Goal: Task Accomplishment & Management: Complete application form

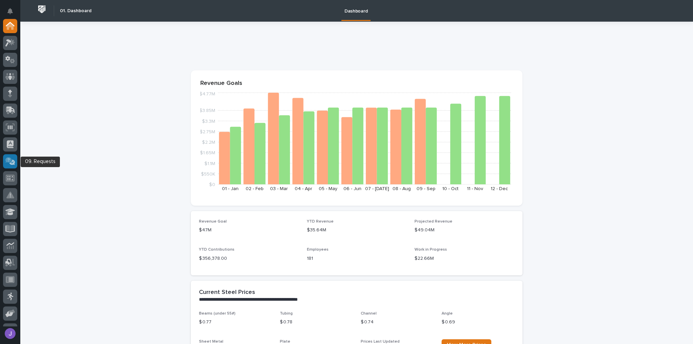
click at [12, 162] on icon at bounding box center [10, 161] width 7 height 7
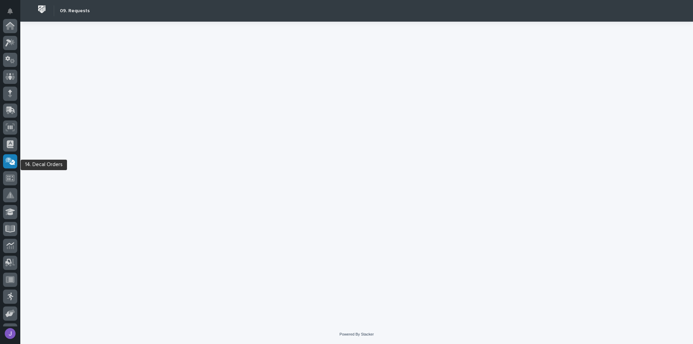
scroll to position [115, 0]
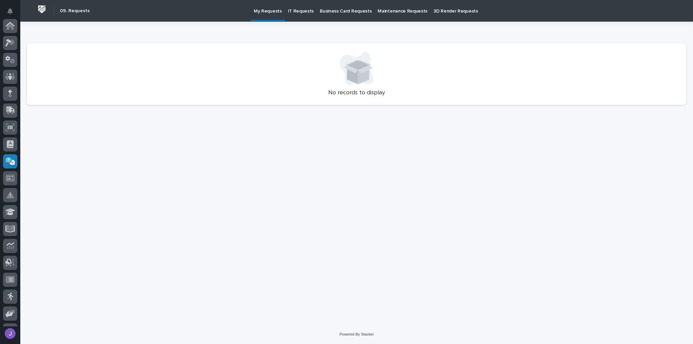
scroll to position [115, 0]
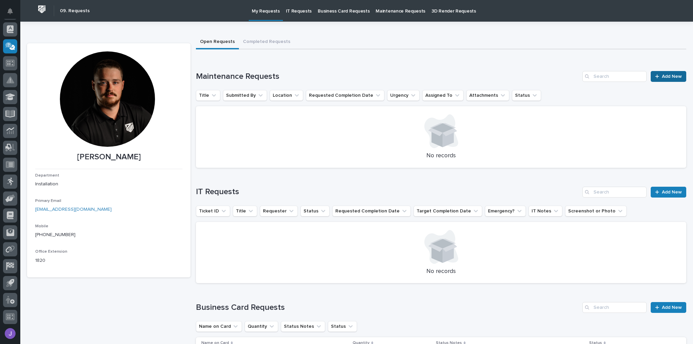
click at [664, 78] on span "Add New" at bounding box center [672, 76] width 20 height 5
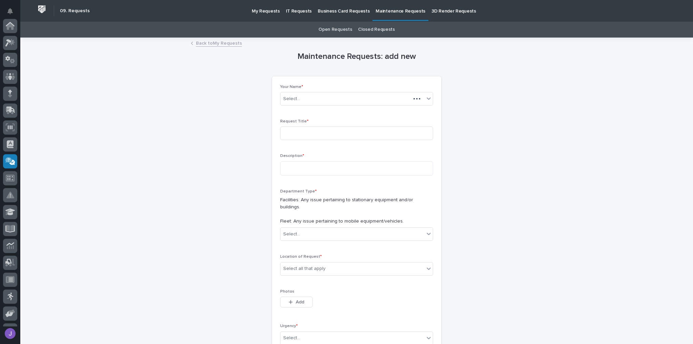
scroll to position [115, 0]
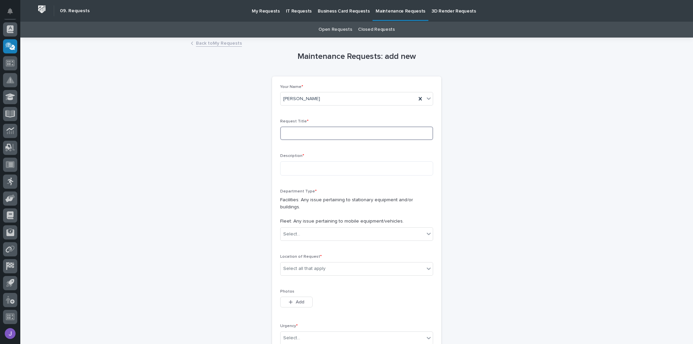
click at [330, 129] on input at bounding box center [356, 134] width 153 height 14
type input "T2 oil leak"
click at [301, 172] on textarea at bounding box center [356, 168] width 153 height 14
type textarea "*"
click at [421, 170] on textarea "**********" at bounding box center [356, 168] width 153 height 14
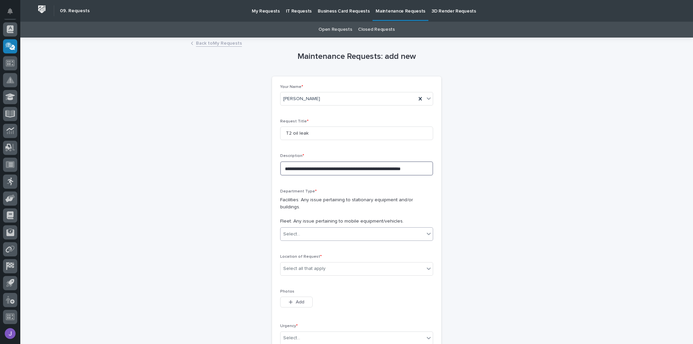
type textarea "**********"
click at [341, 229] on div "Select..." at bounding box center [353, 234] width 144 height 11
click at [318, 253] on div "Fleet" at bounding box center [355, 251] width 152 height 12
click at [319, 265] on div "Select all that apply" at bounding box center [304, 268] width 42 height 7
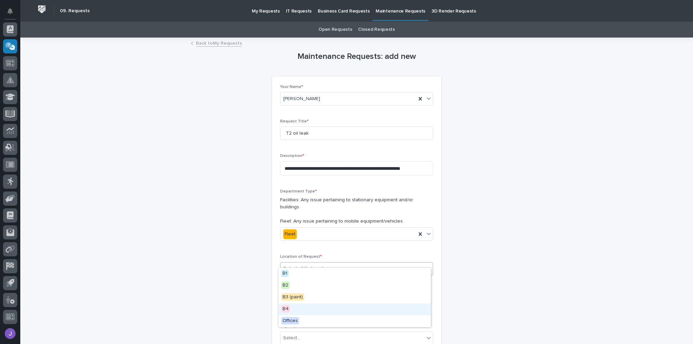
click at [289, 311] on div "B4" at bounding box center [355, 310] width 152 height 12
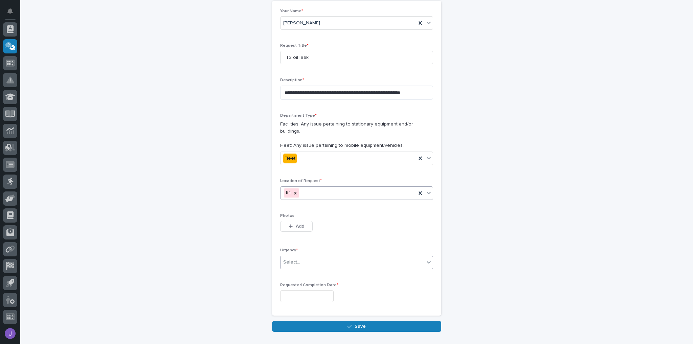
scroll to position [81, 0]
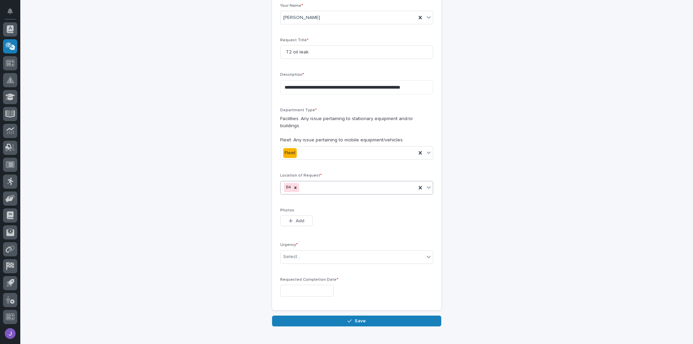
click at [316, 182] on div "B4" at bounding box center [349, 188] width 136 height 12
type input "******"
click at [339, 217] on div "This file cannot be opened Download File Add" at bounding box center [356, 223] width 153 height 14
click at [302, 218] on span "Add" at bounding box center [300, 221] width 8 height 6
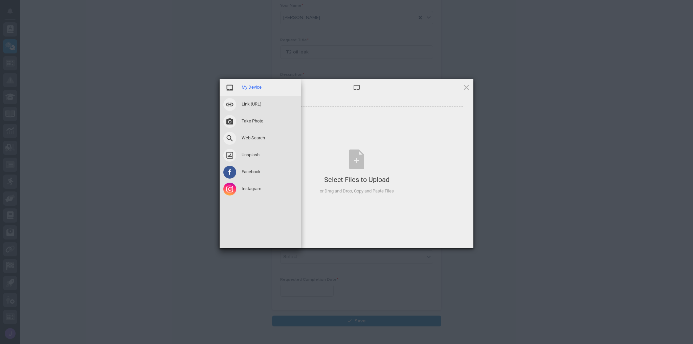
click at [261, 91] on div "My Device" at bounding box center [260, 87] width 81 height 17
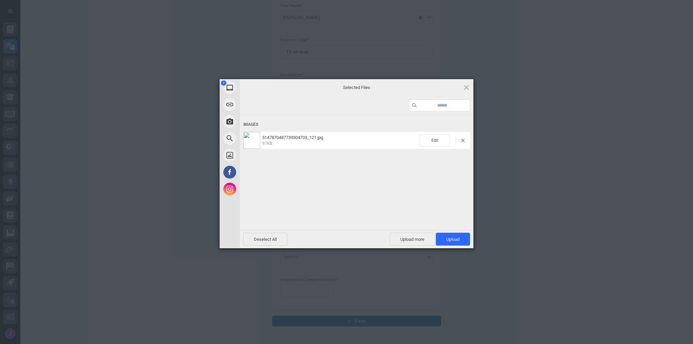
drag, startPoint x: 297, startPoint y: 177, endPoint x: 285, endPoint y: 173, distance: 11.9
click at [285, 173] on div "Images 5147870487739304733_121.jpg 97KB Edit" at bounding box center [357, 172] width 234 height 114
drag, startPoint x: 286, startPoint y: 160, endPoint x: 409, endPoint y: 203, distance: 130.1
click at [409, 203] on div "Images 5147870487739304733_121.jpg 97KB Edit" at bounding box center [357, 172] width 234 height 114
click at [464, 145] on div "Edit" at bounding box center [445, 141] width 50 height 12
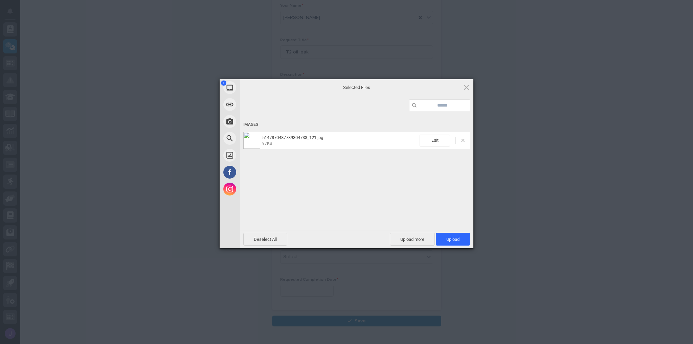
click at [463, 141] on span at bounding box center [462, 140] width 3 height 3
click at [412, 237] on span "Upload more" at bounding box center [412, 239] width 45 height 13
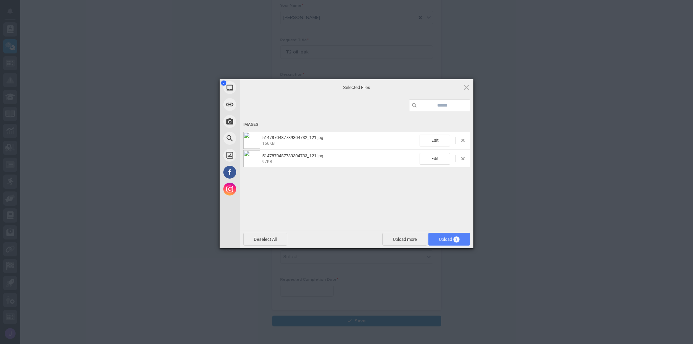
click at [450, 240] on span "Upload 2" at bounding box center [449, 239] width 21 height 5
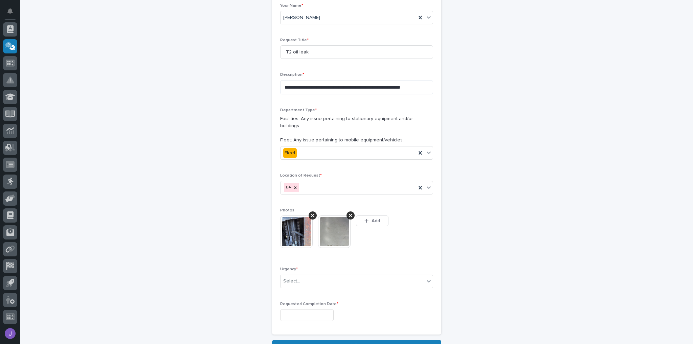
scroll to position [93, 0]
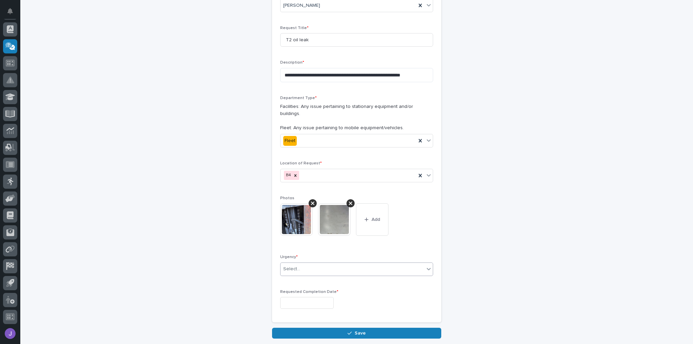
click at [323, 264] on div "Select..." at bounding box center [353, 269] width 144 height 11
click at [289, 297] on span "Normal" at bounding box center [290, 296] width 18 height 7
click at [310, 297] on input "text" at bounding box center [306, 303] width 53 height 12
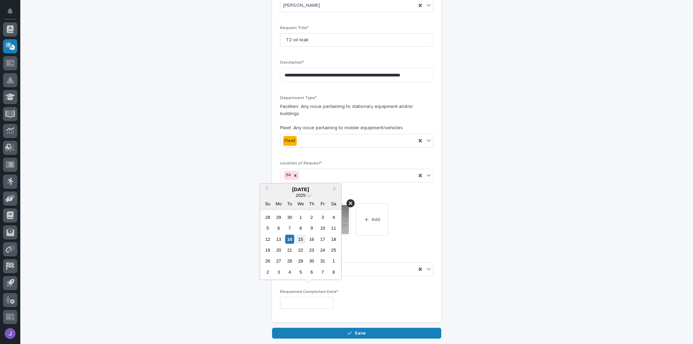
click at [303, 240] on div "15" at bounding box center [300, 239] width 9 height 9
type input "**********"
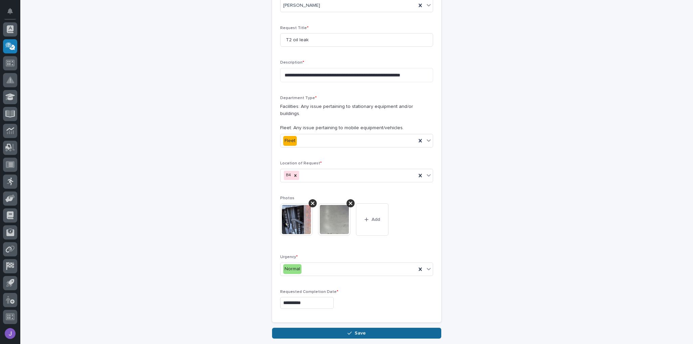
click at [364, 328] on button "Save" at bounding box center [356, 333] width 169 height 11
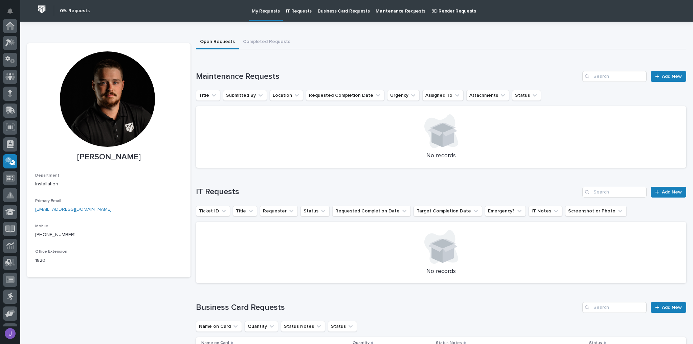
scroll to position [115, 0]
